Goal: Navigation & Orientation: Go to known website

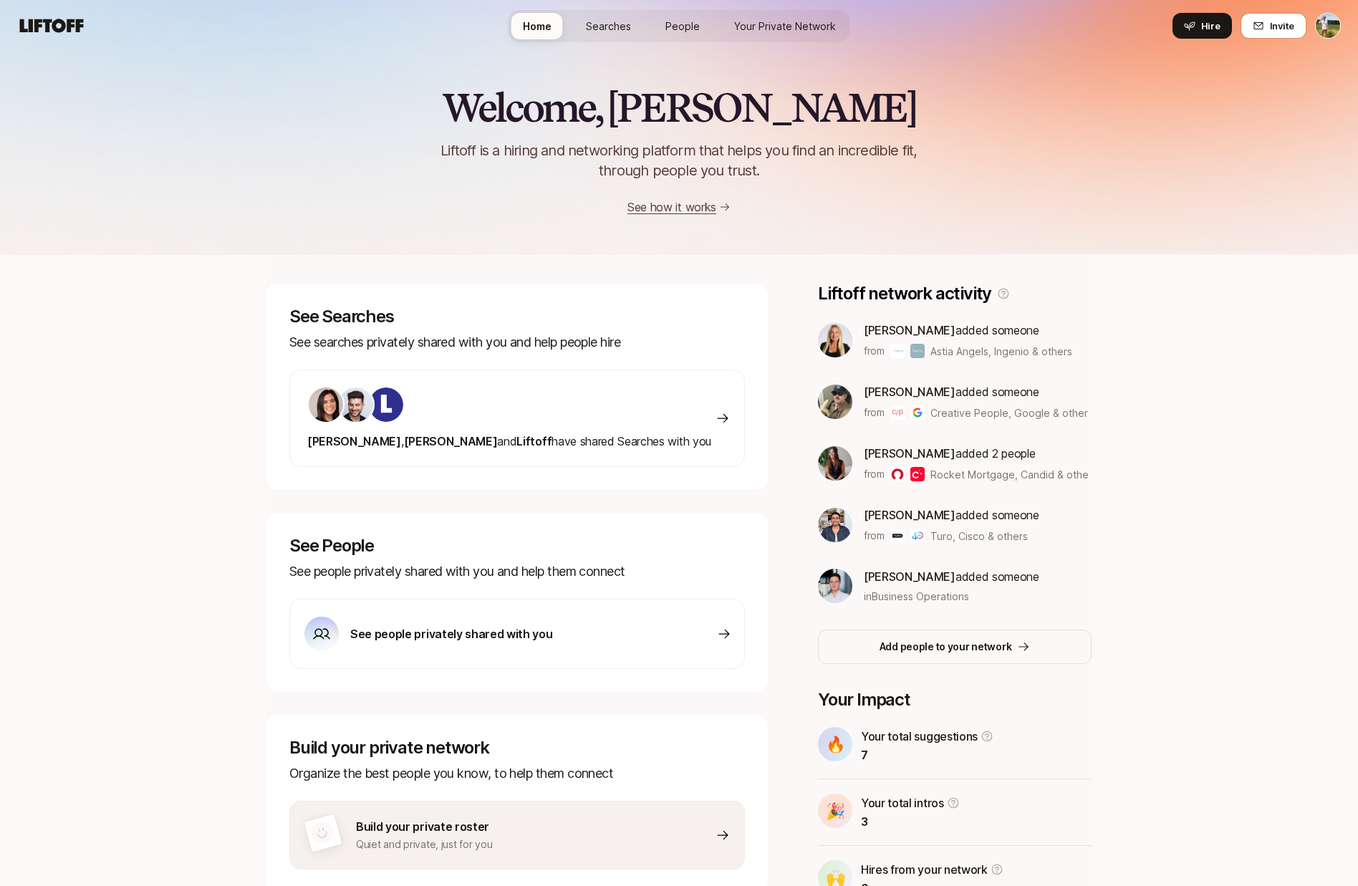
click at [776, 28] on span "Your Private Network" at bounding box center [785, 26] width 102 height 15
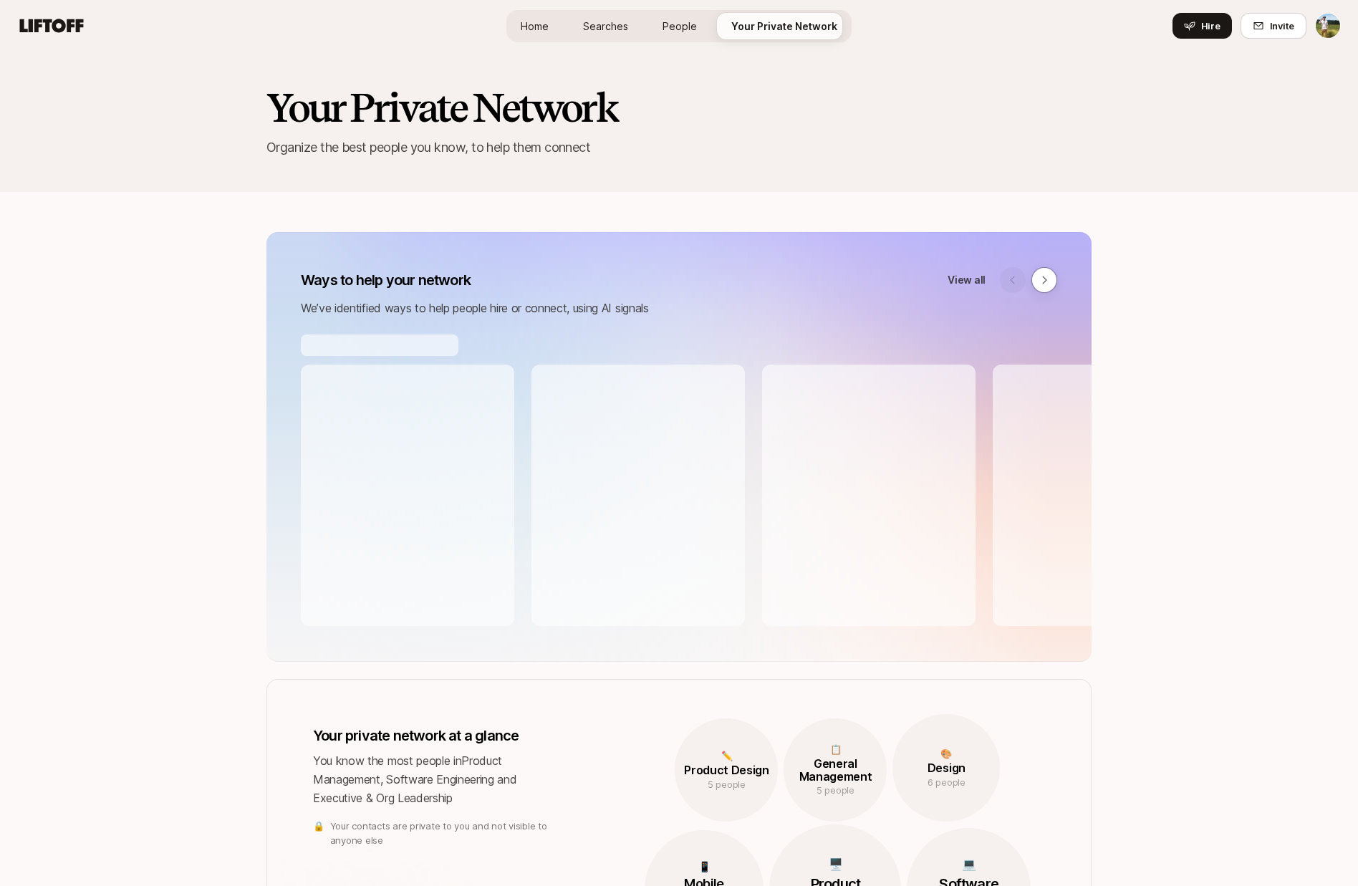
click at [686, 27] on span "People" at bounding box center [680, 26] width 34 height 15
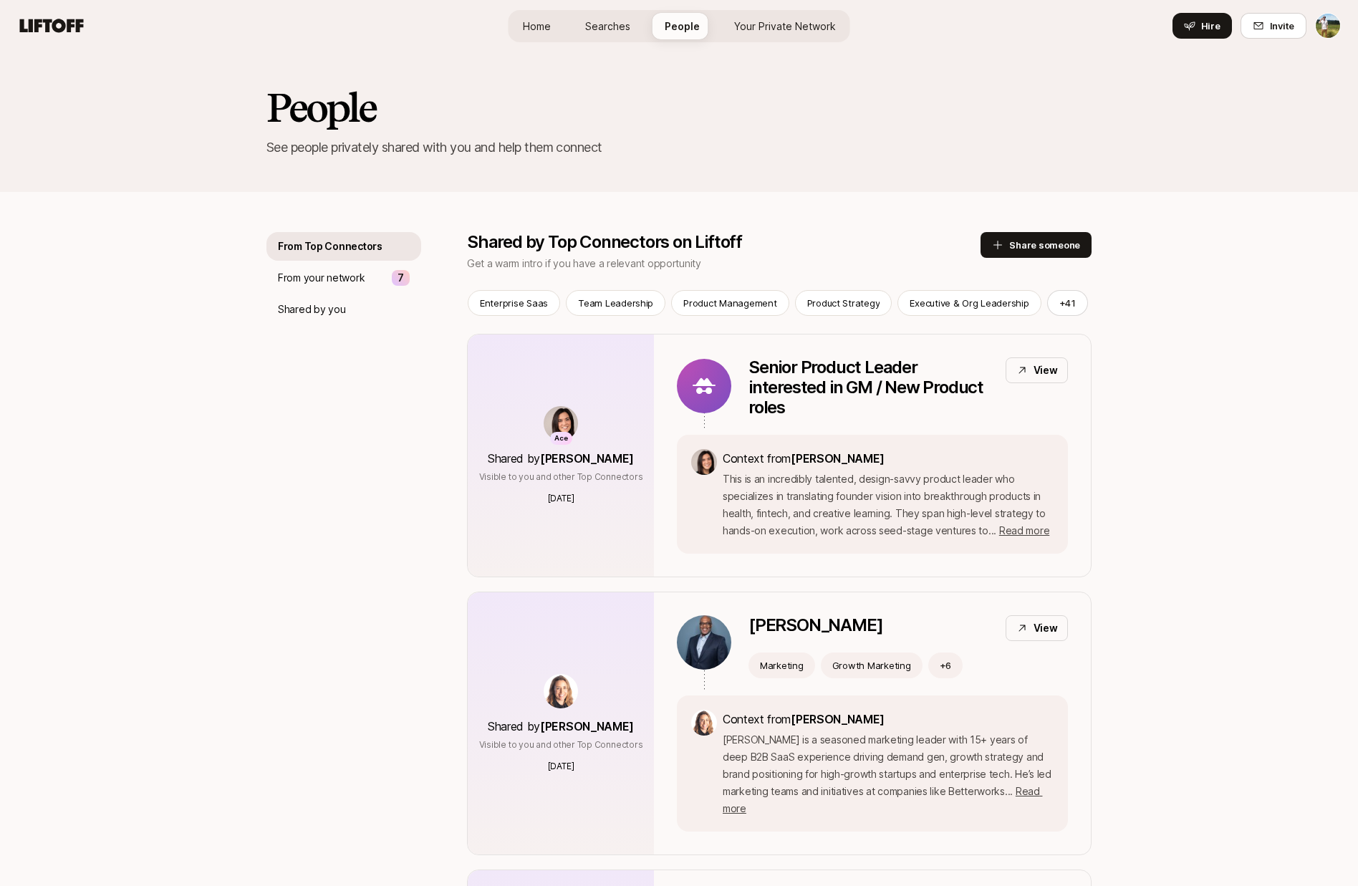
click at [614, 33] on span "Searches" at bounding box center [607, 26] width 45 height 15
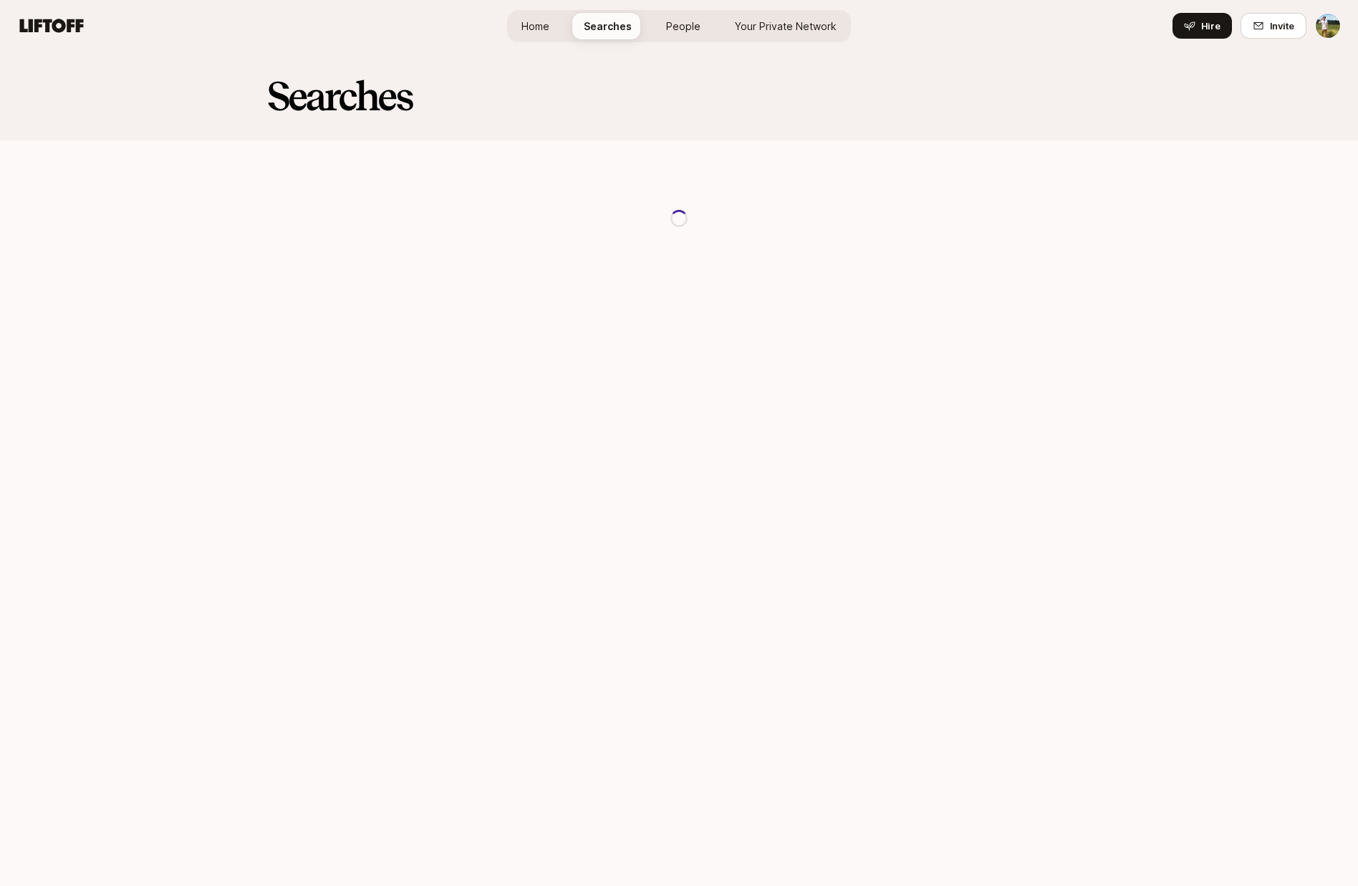
click at [542, 31] on span "Home" at bounding box center [535, 26] width 28 height 15
